Goal: Information Seeking & Learning: Learn about a topic

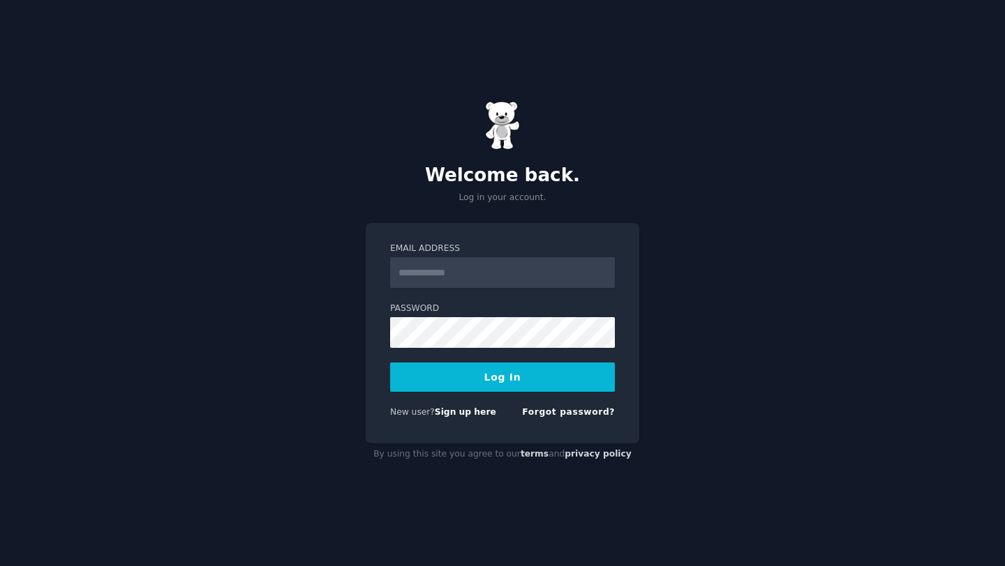
click at [490, 273] on input "Email Address" at bounding box center [502, 272] width 225 height 31
type input "**********"
click at [511, 381] on button "Log In" at bounding box center [502, 377] width 225 height 29
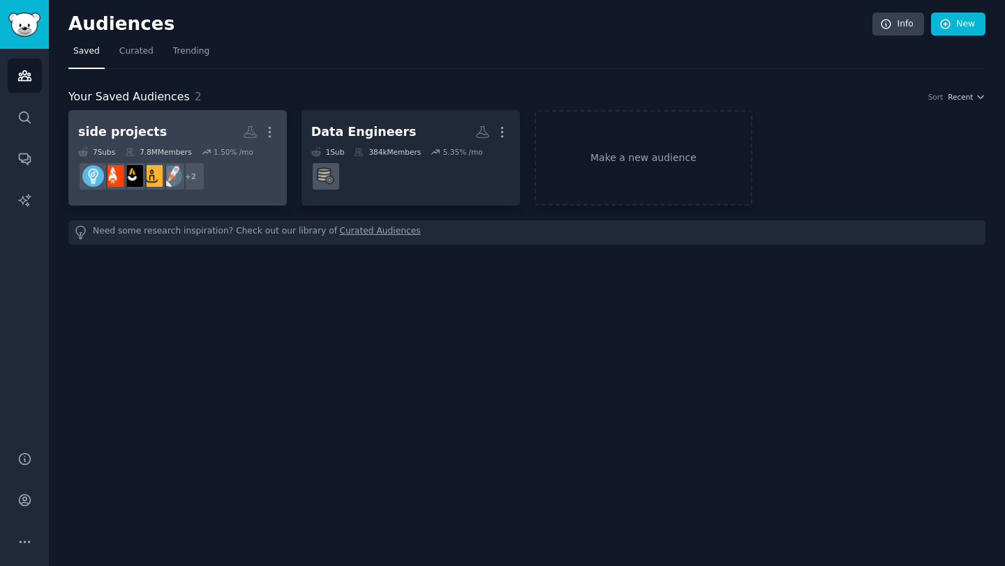
click at [169, 133] on h2 "side projects More" at bounding box center [177, 132] width 199 height 24
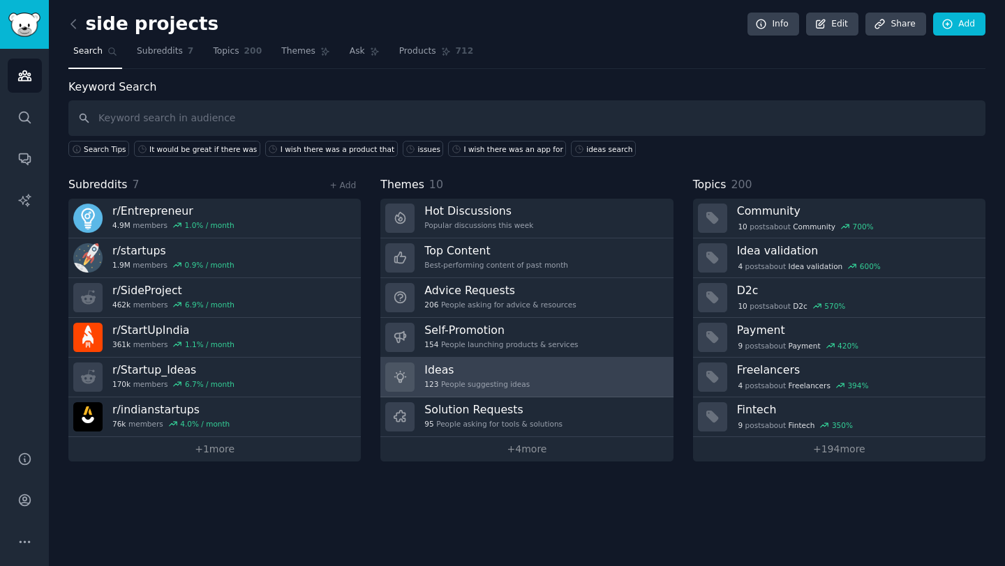
click at [573, 377] on link "Ideas 123 People suggesting ideas" at bounding box center [526, 378] width 292 height 40
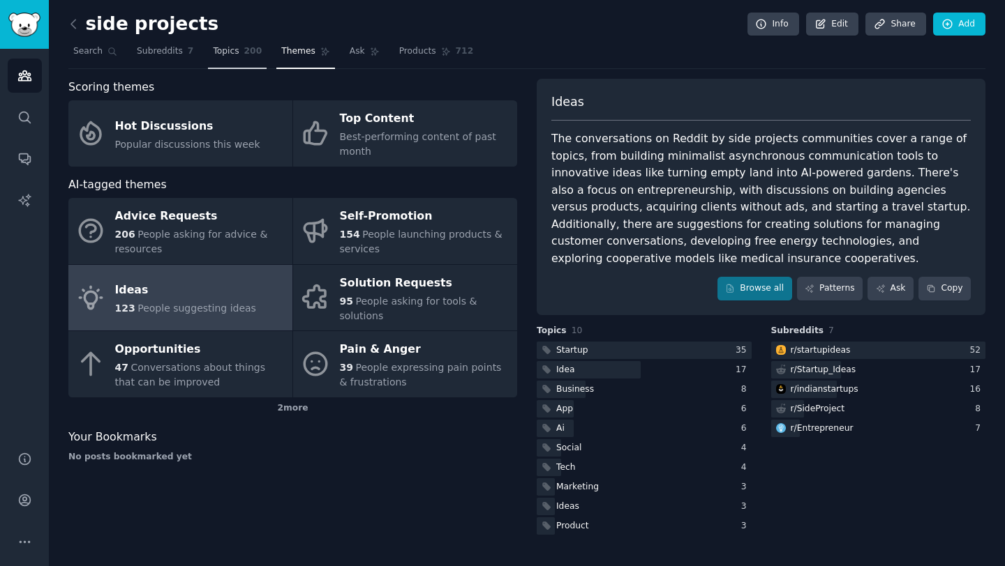
click at [244, 52] on span "200" at bounding box center [253, 51] width 18 height 13
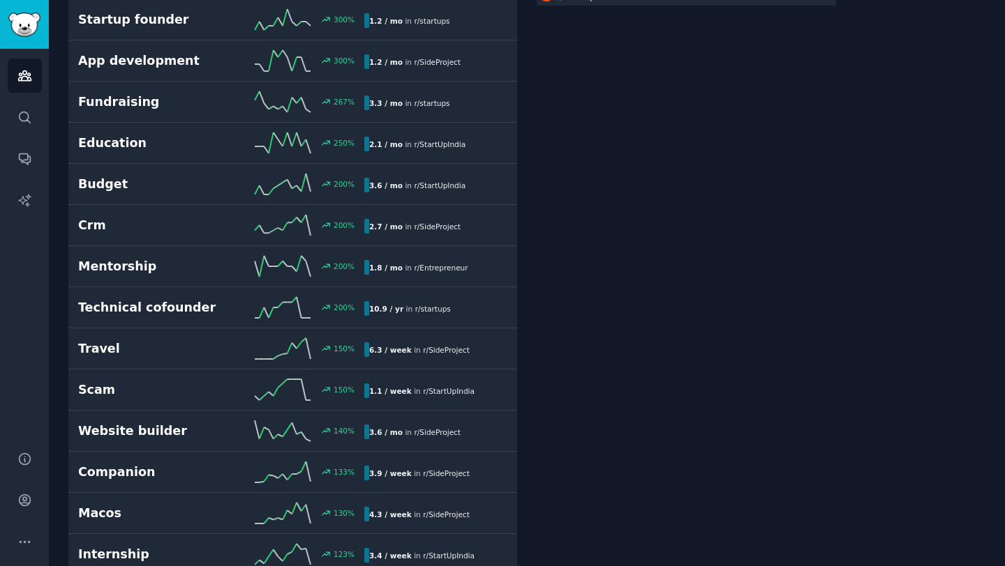
scroll to position [435, 0]
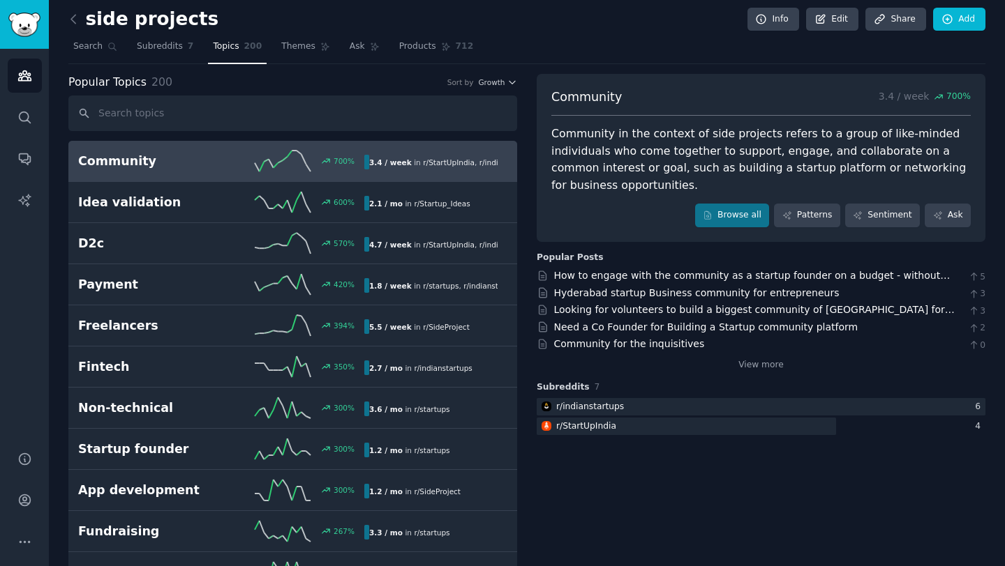
scroll to position [0, 0]
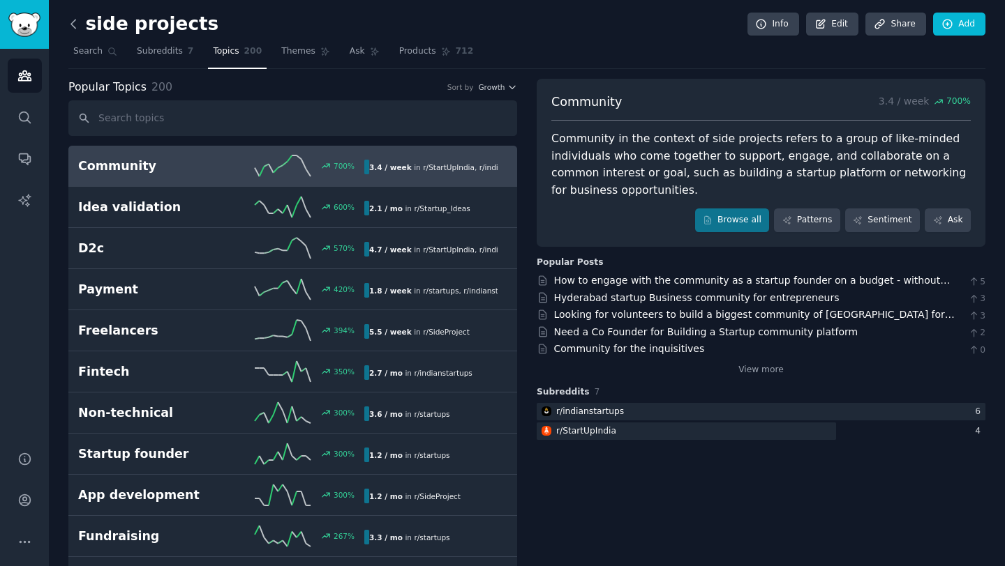
click at [73, 30] on icon at bounding box center [73, 24] width 15 height 15
click at [70, 25] on icon at bounding box center [73, 24] width 15 height 15
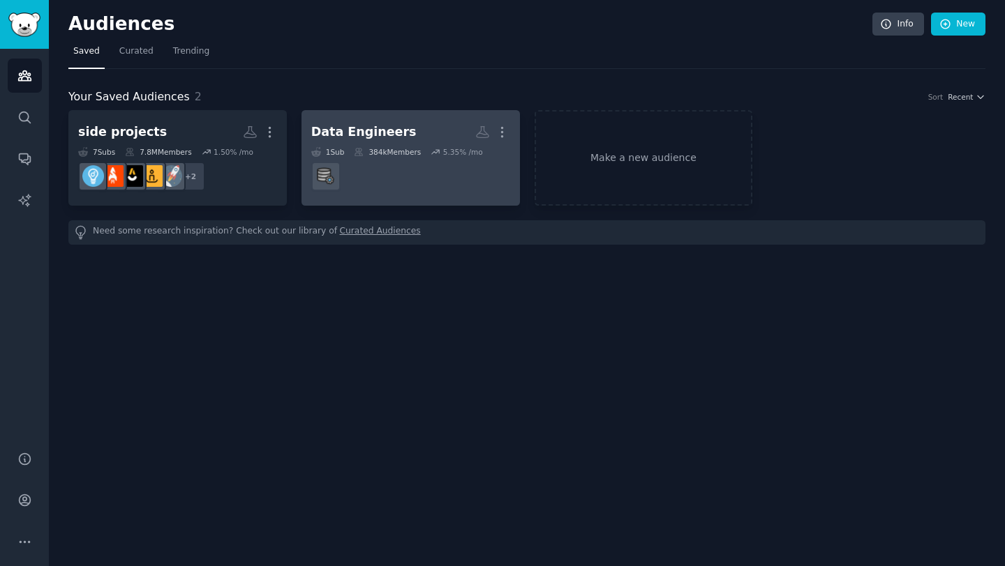
click at [432, 179] on dd at bounding box center [410, 176] width 199 height 39
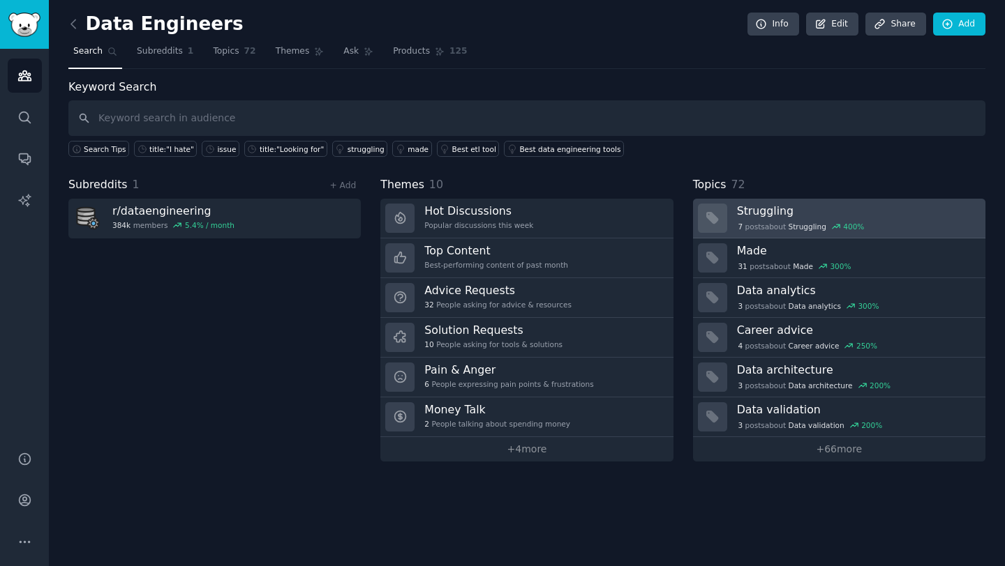
click at [875, 225] on div "7 post s about Struggling 400 %" at bounding box center [856, 226] width 239 height 13
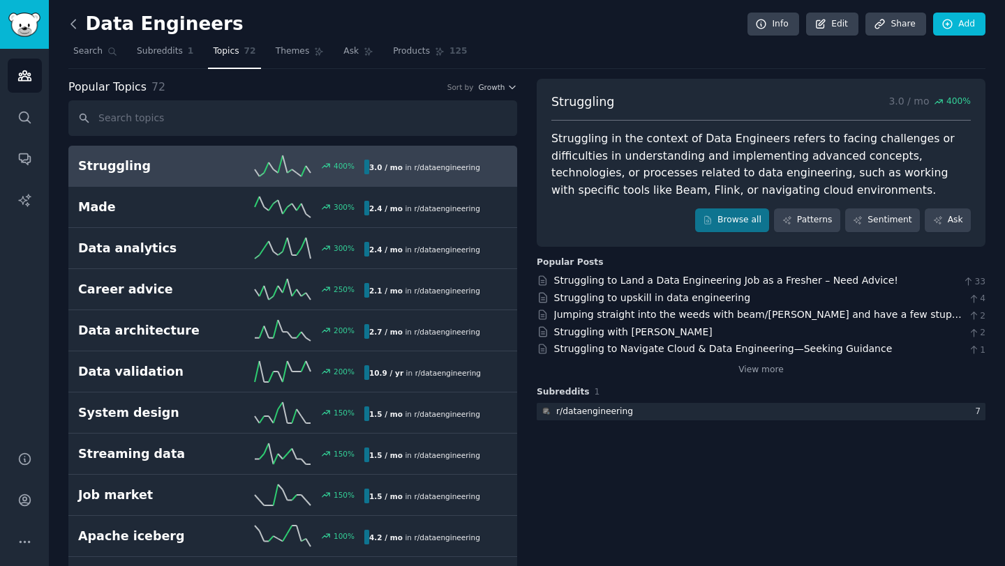
click at [70, 22] on icon at bounding box center [73, 24] width 15 height 15
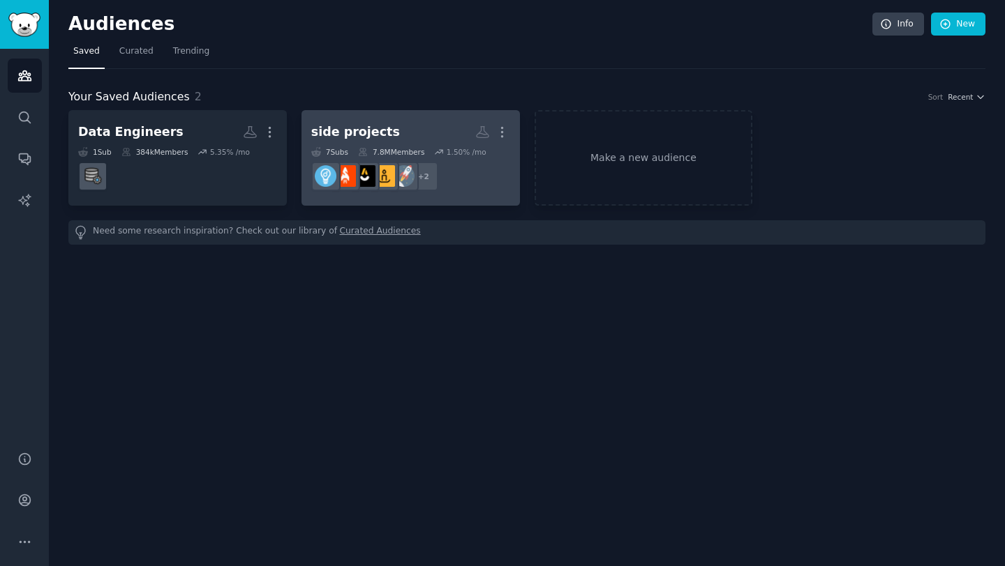
click at [350, 130] on div "side projects" at bounding box center [355, 131] width 89 height 17
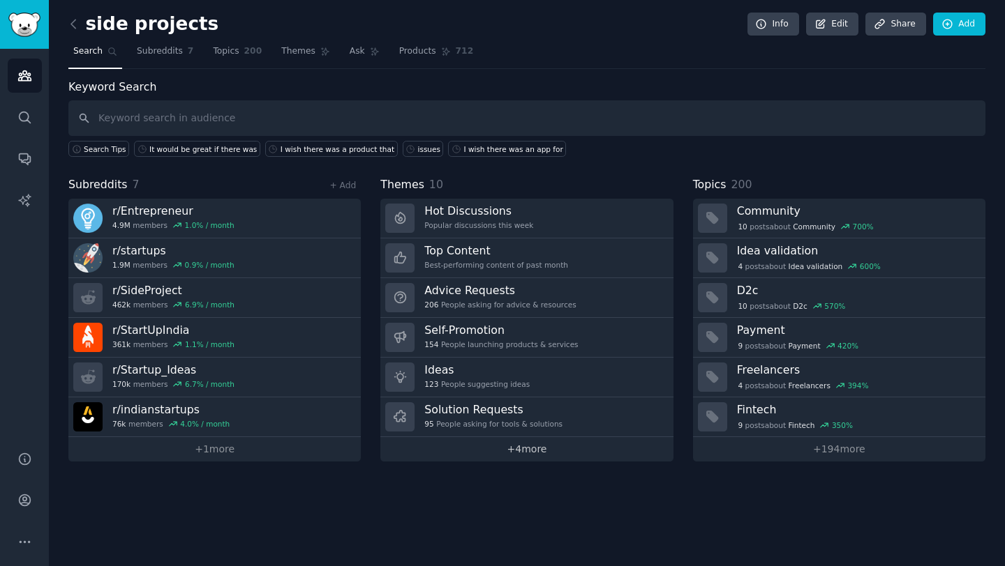
click at [540, 451] on link "+ 4 more" at bounding box center [526, 449] width 292 height 24
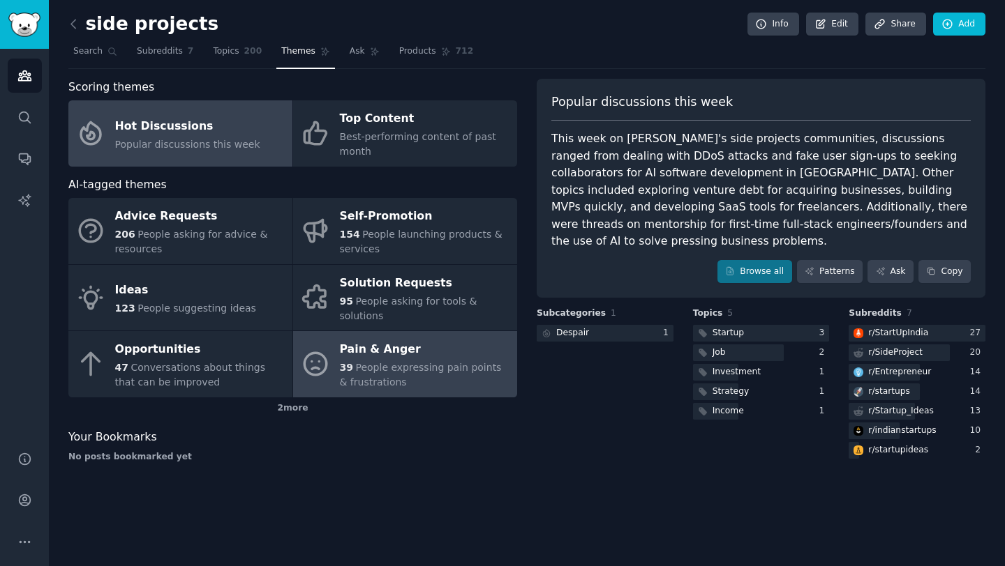
click at [463, 389] on div "39 People expressing pain points & frustrations" at bounding box center [425, 375] width 170 height 29
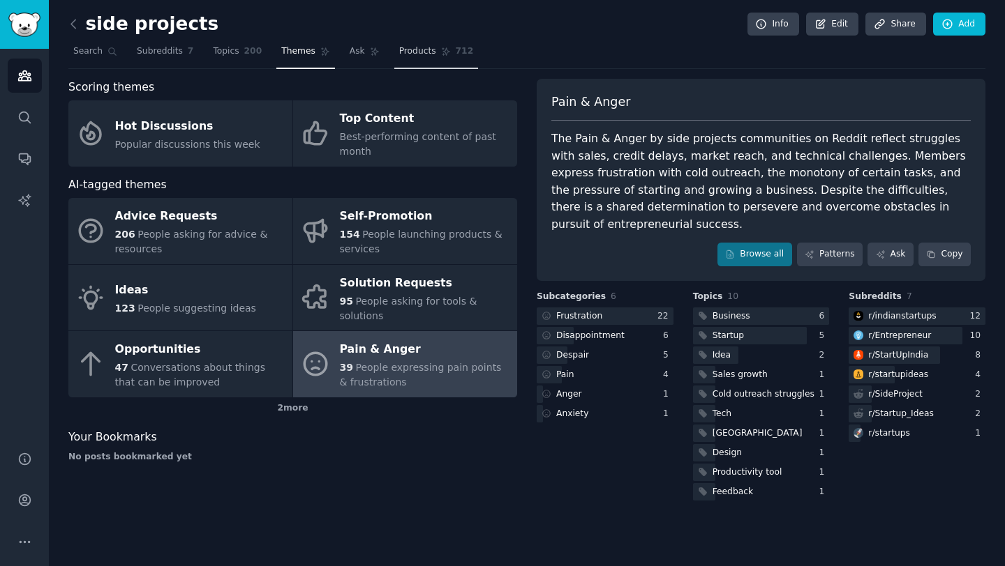
click at [396, 45] on link "Products 712" at bounding box center [436, 54] width 84 height 29
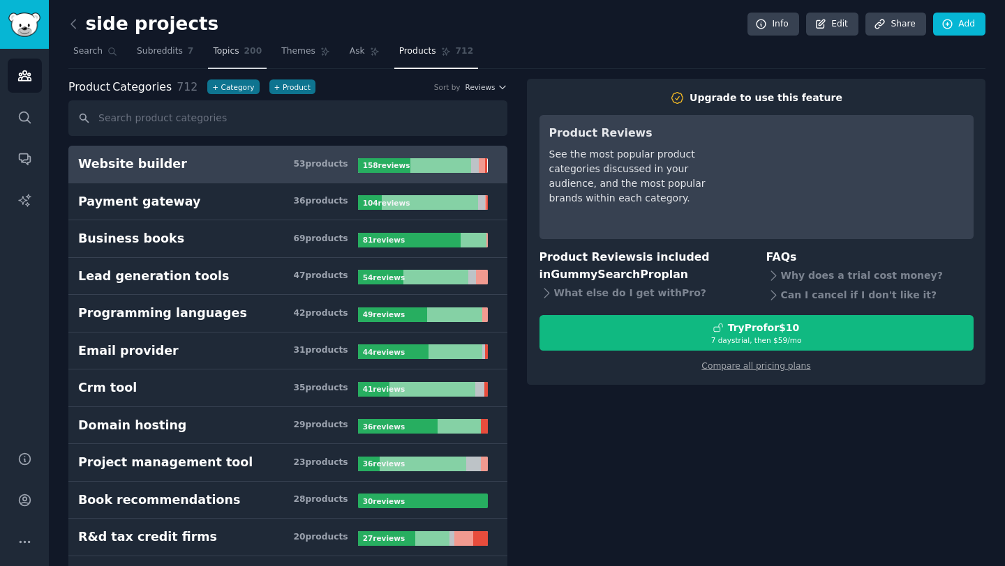
click at [256, 55] on span "200" at bounding box center [253, 51] width 18 height 13
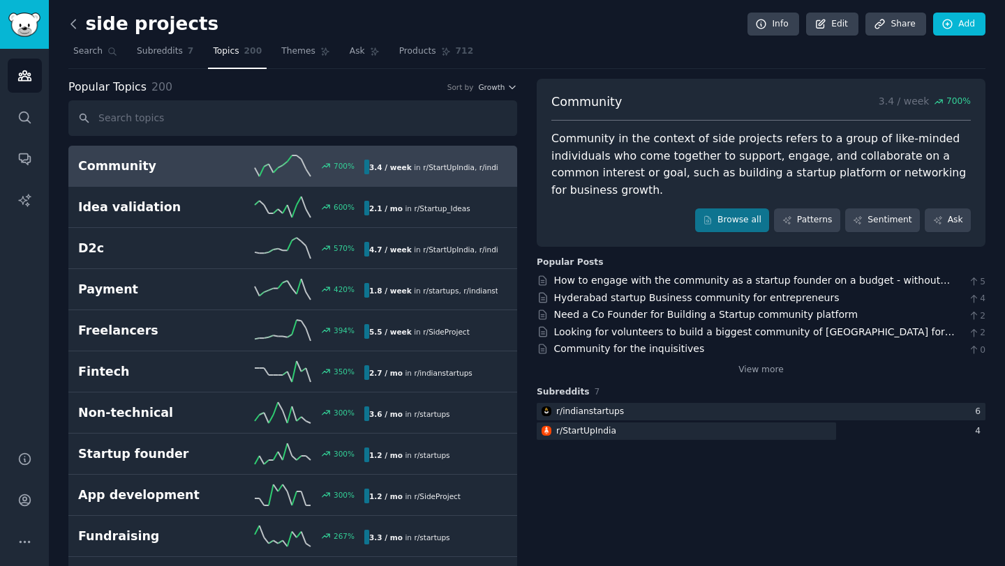
click at [75, 25] on icon at bounding box center [73, 24] width 15 height 15
